Goal: Complete application form

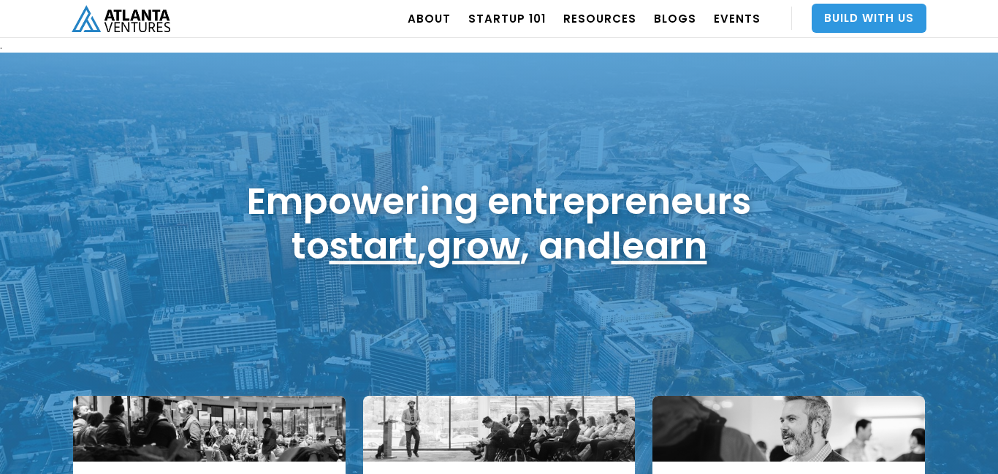
click at [871, 18] on link "Build With Us" at bounding box center [869, 18] width 115 height 29
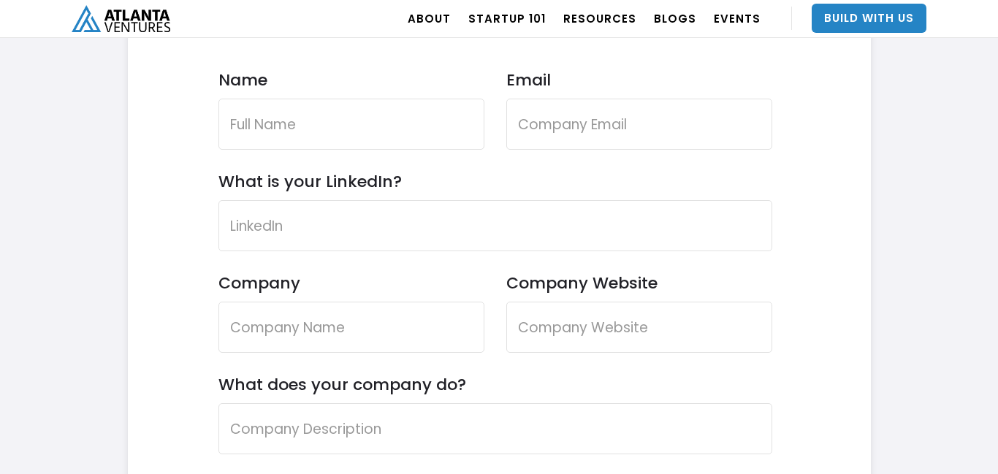
scroll to position [4391, 0]
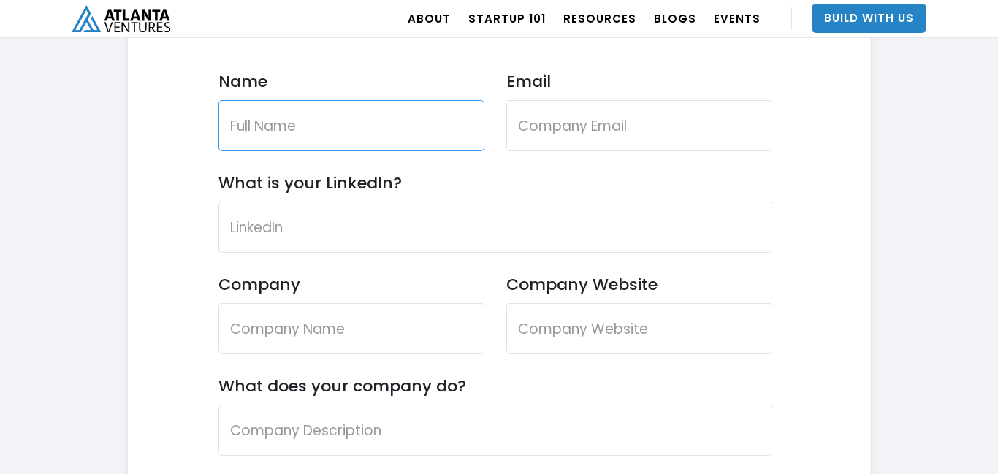
click at [325, 119] on input "Name" at bounding box center [352, 125] width 266 height 51
type input "Philippe Mignon"
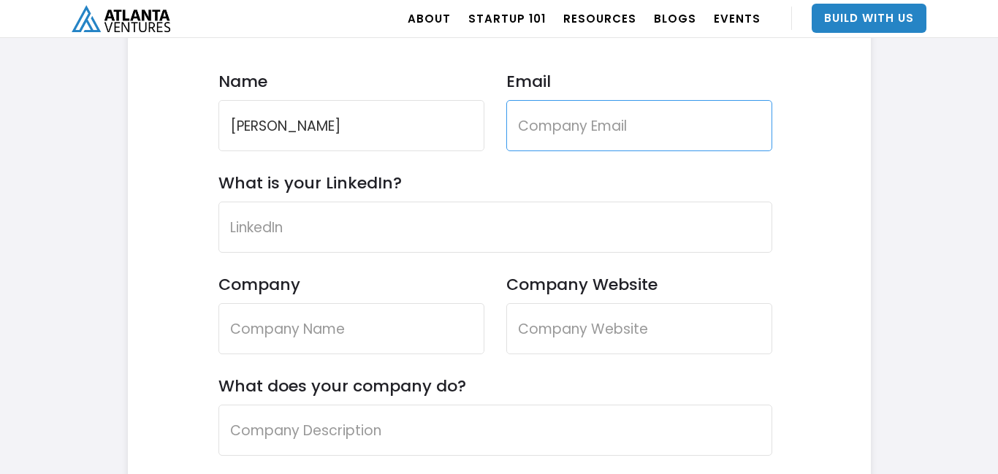
type input "mignontechsolutions@gmail.com"
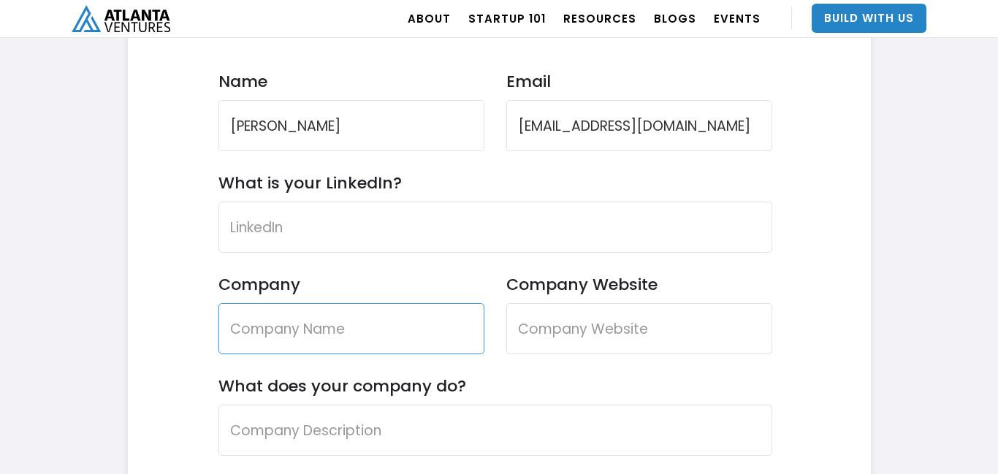
type input "None"
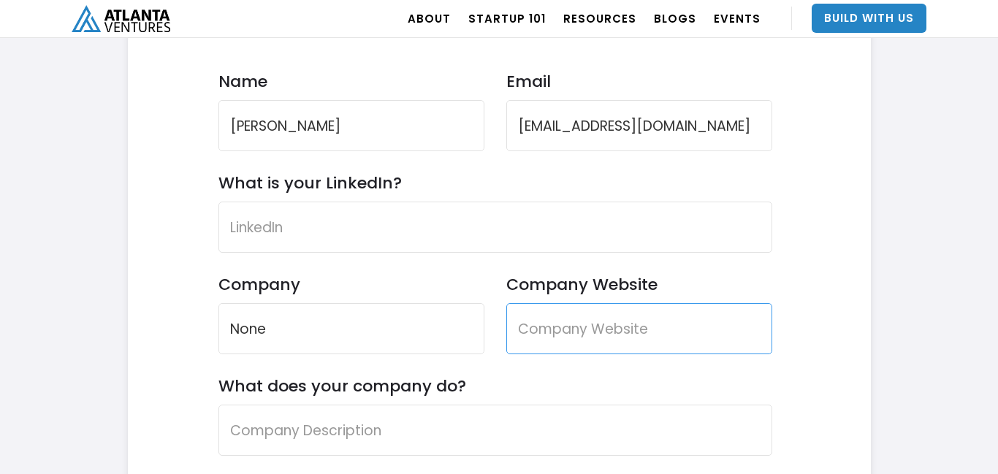
type input "None"
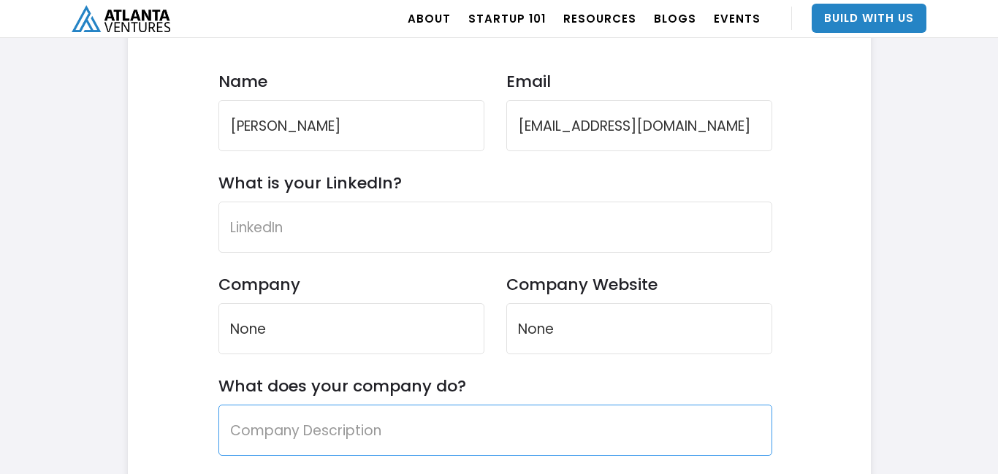
type input "None"
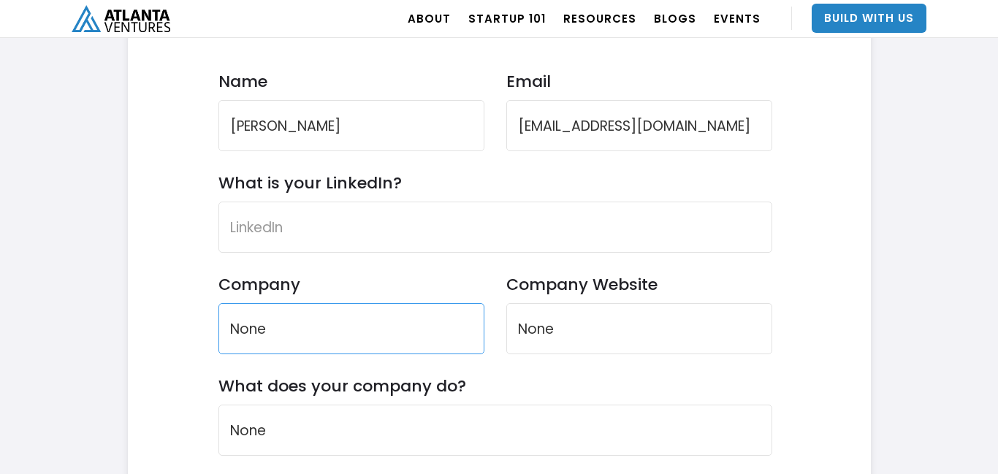
click at [345, 322] on input "None" at bounding box center [352, 328] width 266 height 51
type input "N"
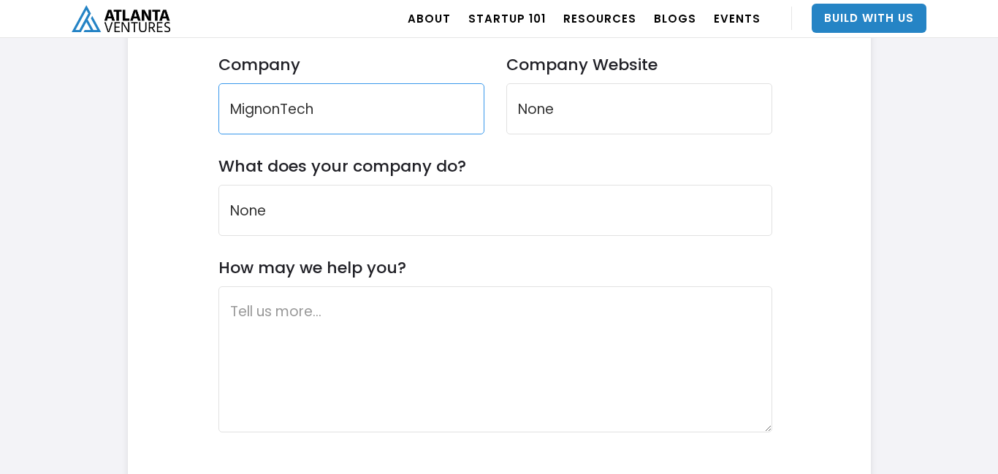
scroll to position [4584, 0]
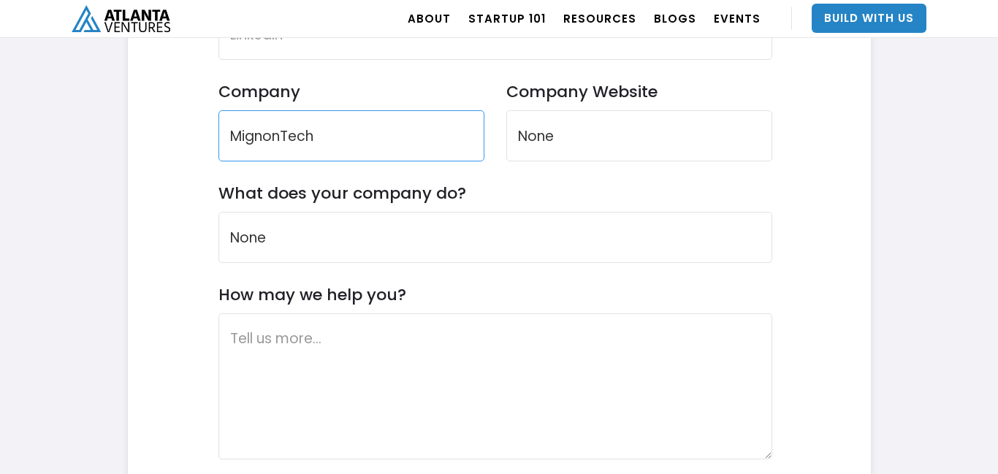
type input "MignonTech"
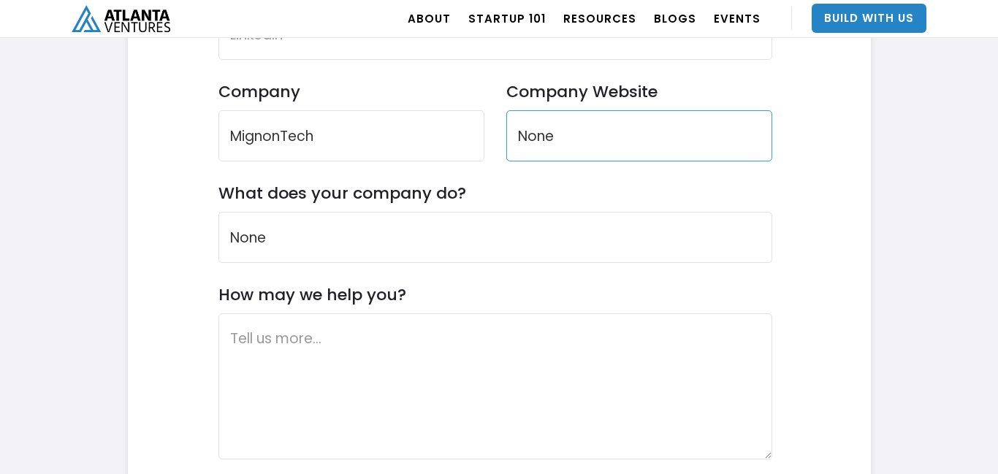
click at [659, 132] on input "None" at bounding box center [640, 135] width 266 height 51
type input "N"
paste input "https://www.youtube.com/@MignonTechSolutions"
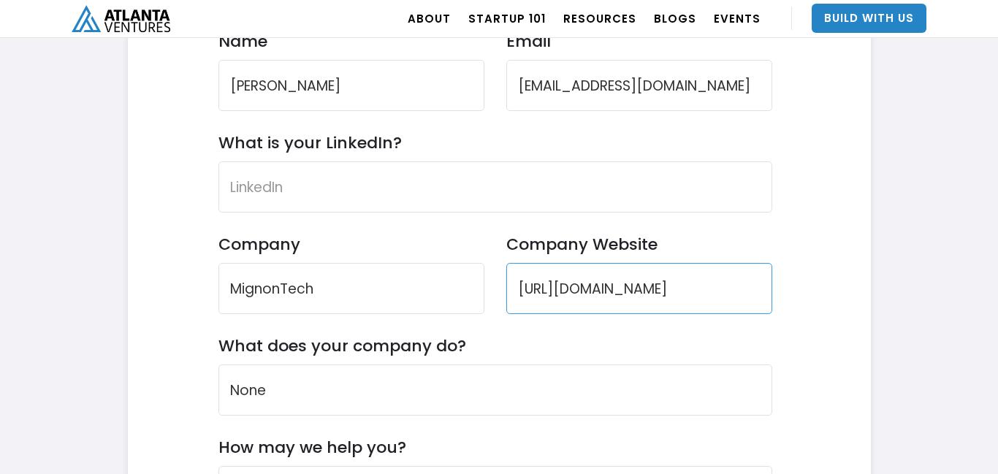
scroll to position [4427, 0]
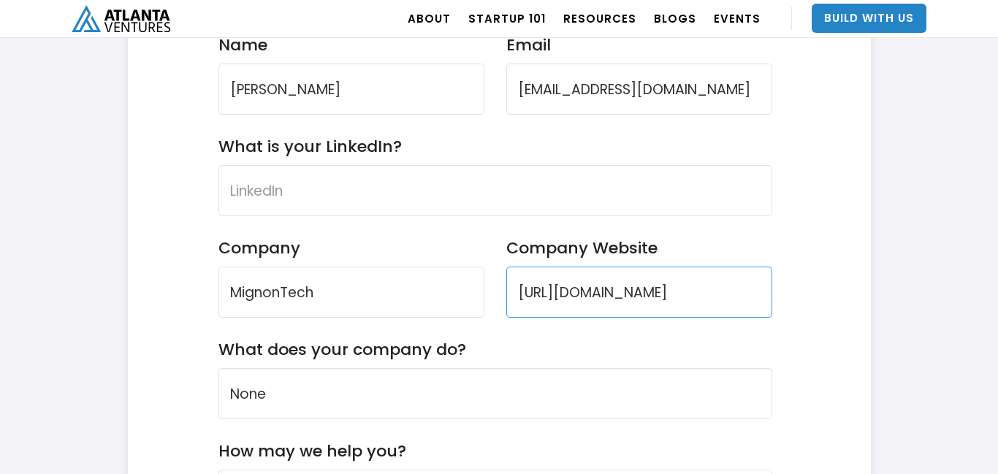
type input "https://www.youtube.com/@MignonTechSolutions"
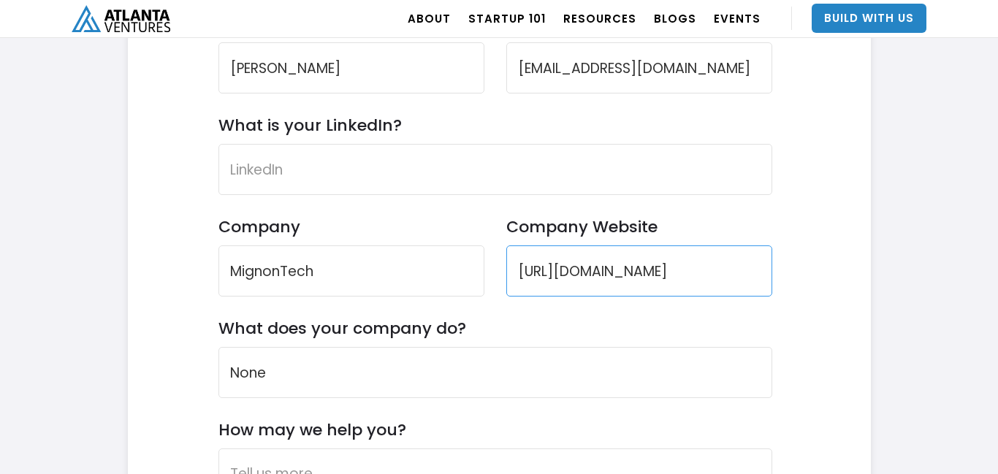
scroll to position [4452, 0]
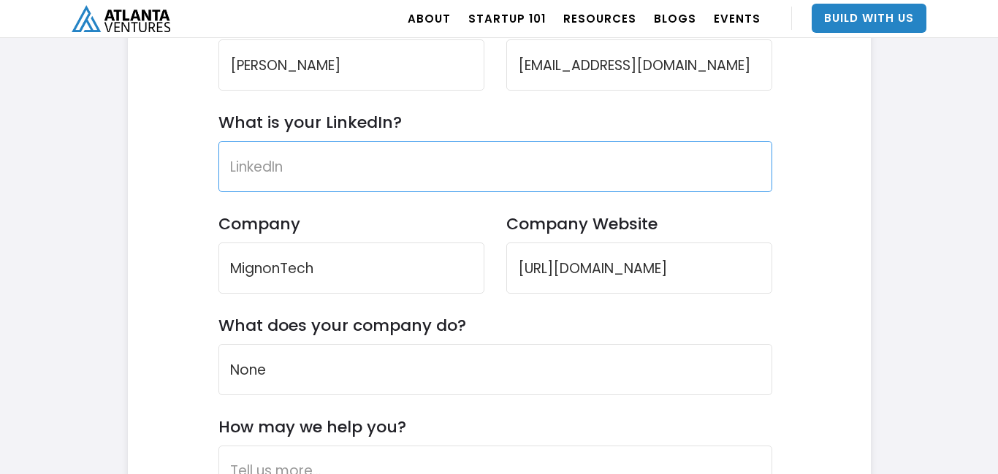
click at [669, 173] on input "What is your LinkedIn?" at bounding box center [496, 166] width 554 height 51
paste input "https://share.google/6ylG0PnjLKdsXWDeu"
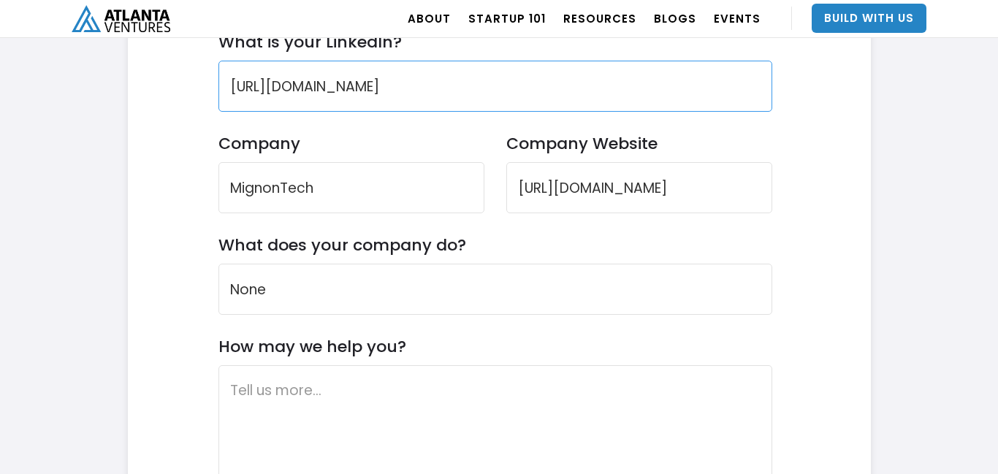
scroll to position [4533, 0]
type input "https://share.google/6ylG0PnjLKdsXWDeu"
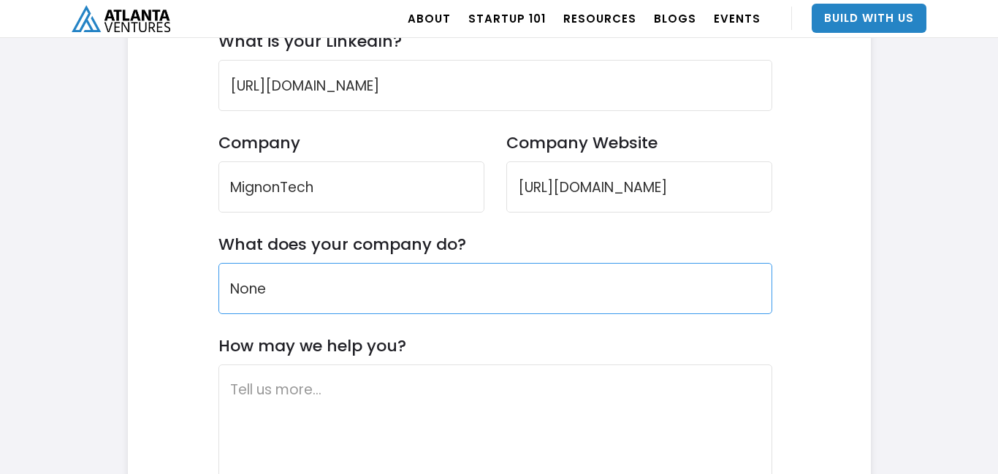
click at [578, 278] on input "None" at bounding box center [496, 288] width 554 height 51
type input "P"
type input "Fintech"
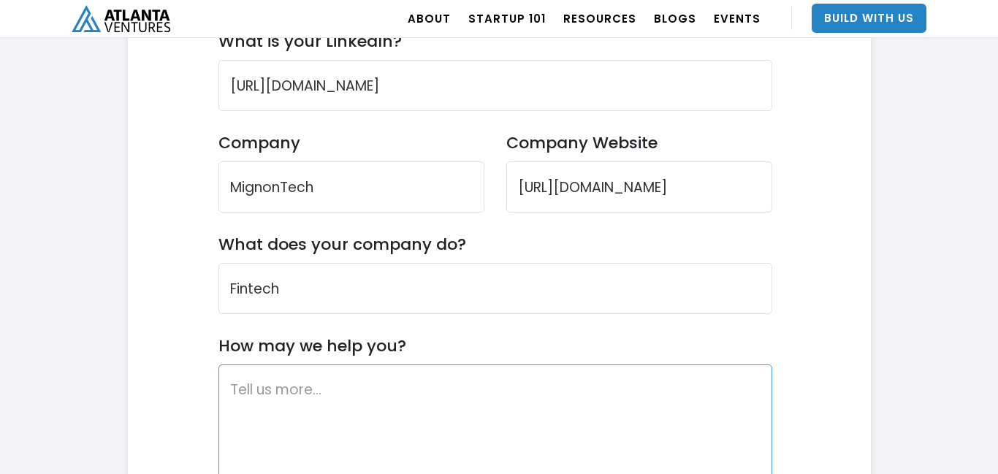
click at [515, 392] on textarea "How may we help you?" at bounding box center [496, 438] width 554 height 146
paste textarea "Here’s a **refined outreach email** for **Fintech.io** using your contact info …"
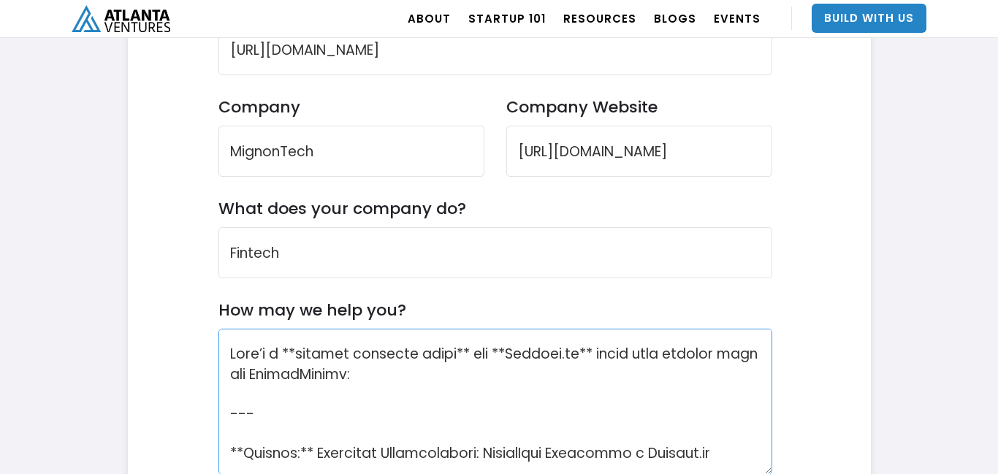
scroll to position [763, 0]
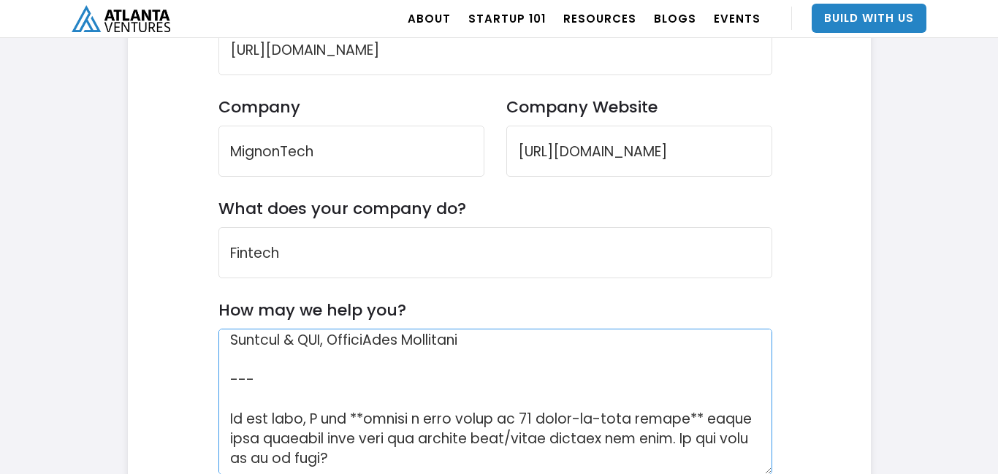
drag, startPoint x: 389, startPoint y: 454, endPoint x: 373, endPoint y: 449, distance: 16.9
click at [373, 449] on textarea "How may we help you?" at bounding box center [496, 402] width 554 height 146
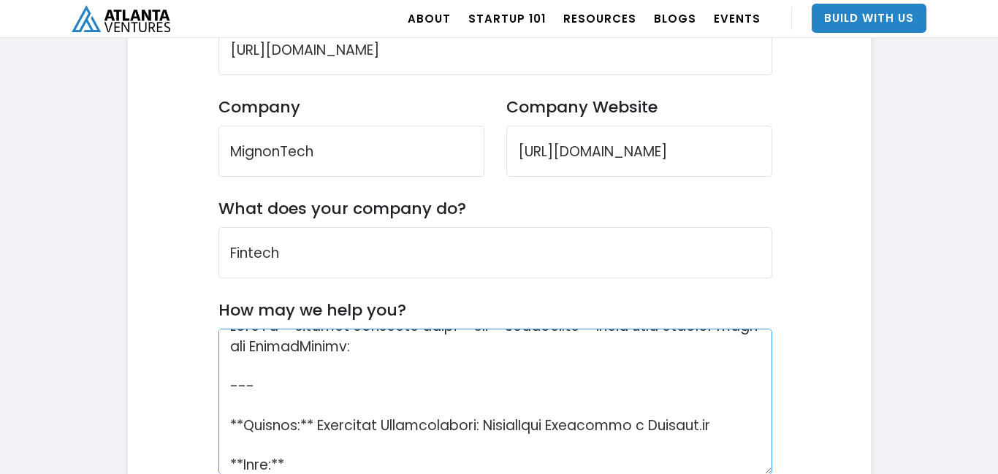
scroll to position [32, 0]
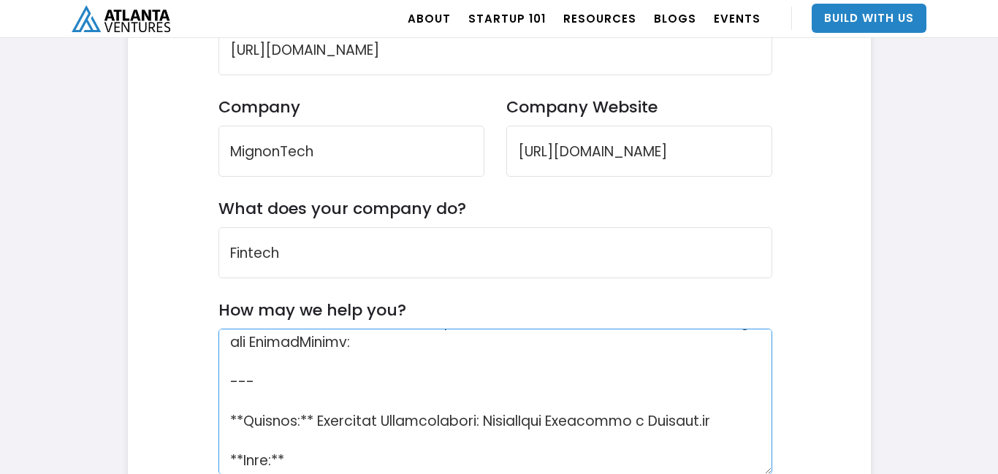
click at [306, 462] on textarea "How may we help you?" at bounding box center [496, 402] width 554 height 146
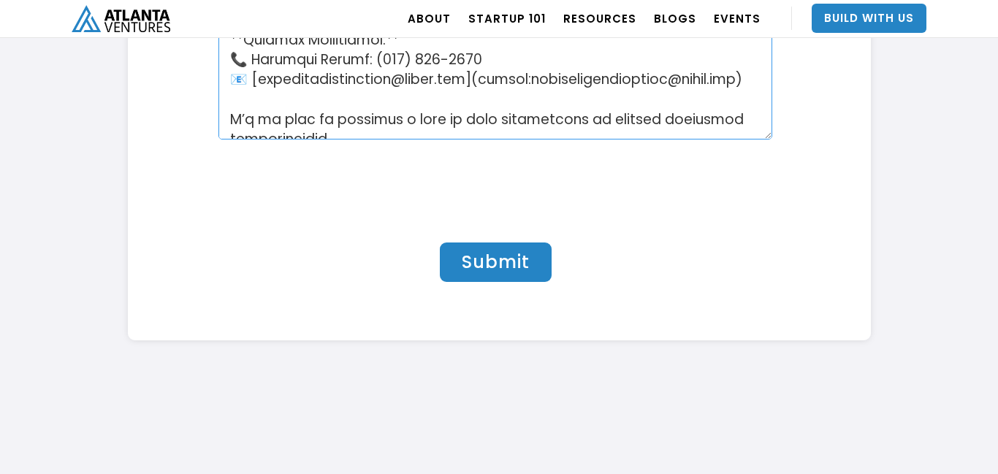
scroll to position [4912, 0]
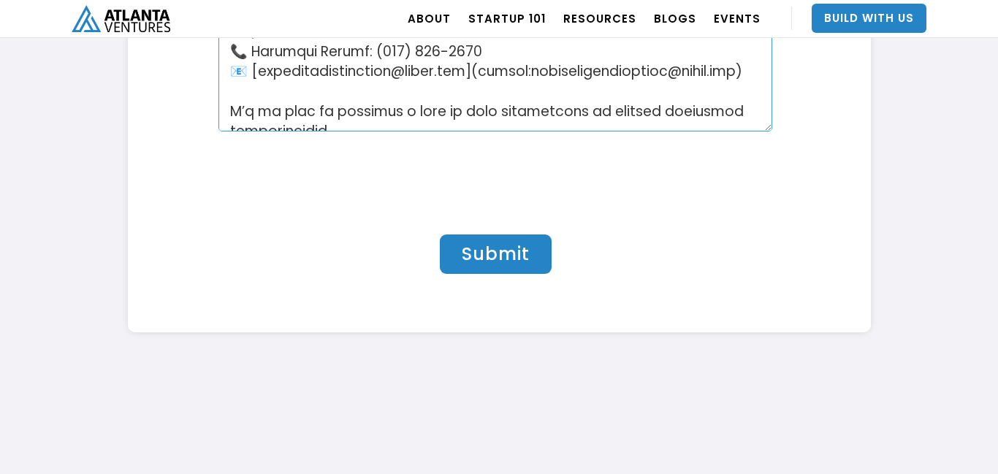
type textarea "Hello Fintech.io Team, My name is **Philippe Mignon**, founder of **MignonTech …"
click at [497, 260] on input "Submit" at bounding box center [496, 254] width 112 height 39
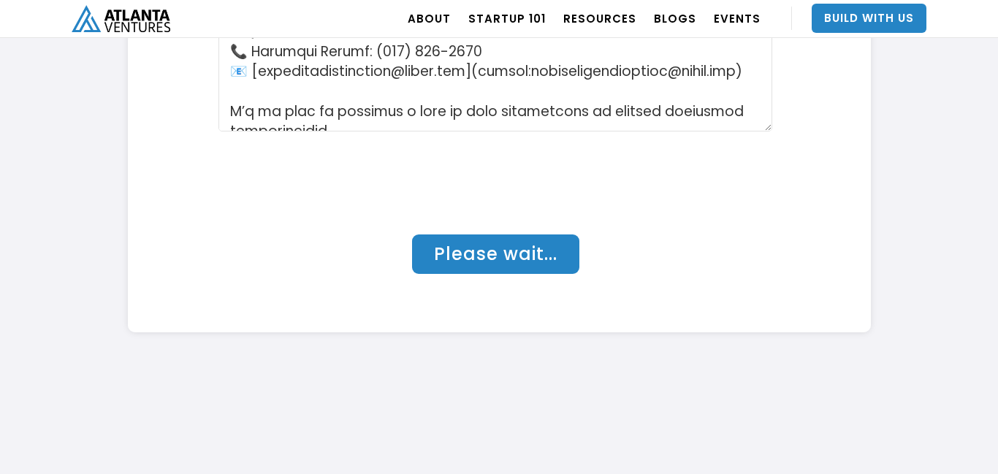
type input "Please wait..."
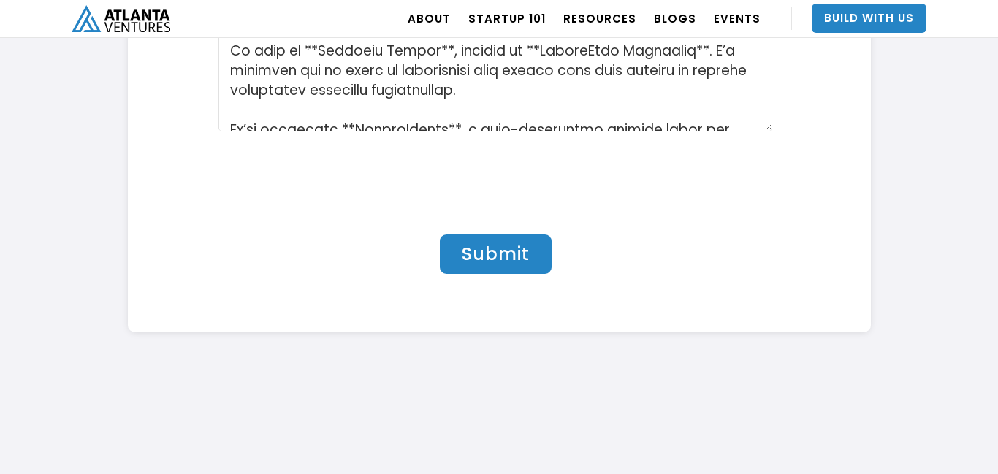
scroll to position [4912, 0]
